Goal: Task Accomplishment & Management: Manage account settings

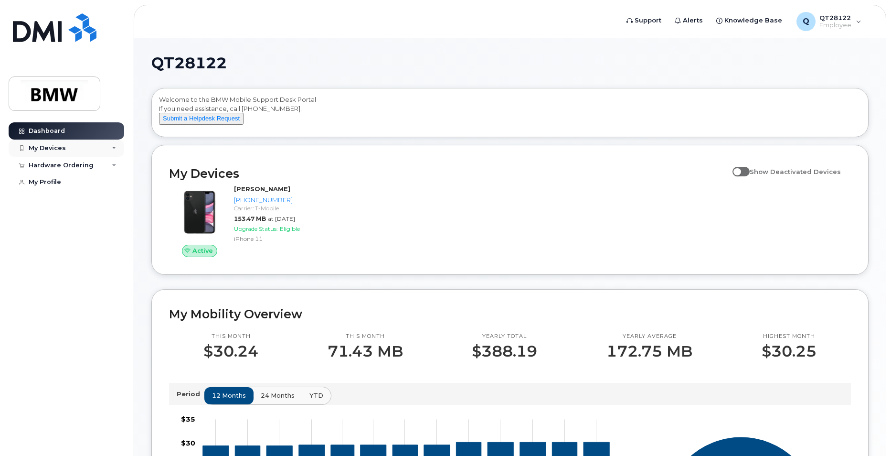
click at [46, 147] on div "My Devices" at bounding box center [47, 148] width 37 height 8
click at [113, 146] on icon at bounding box center [114, 148] width 5 height 5
click at [53, 145] on div "My Devices" at bounding box center [47, 148] width 37 height 8
click at [114, 219] on icon at bounding box center [114, 216] width 5 height 5
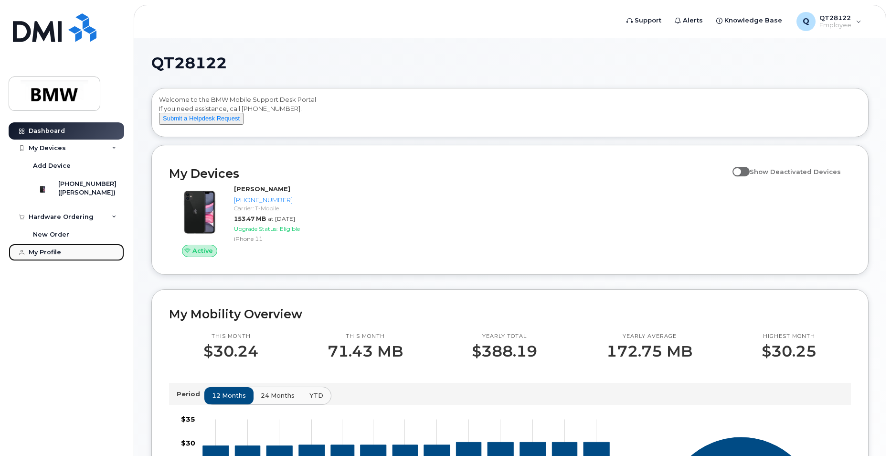
click at [46, 256] on div "My Profile" at bounding box center [45, 252] width 32 height 8
